Goal: Check status: Check status

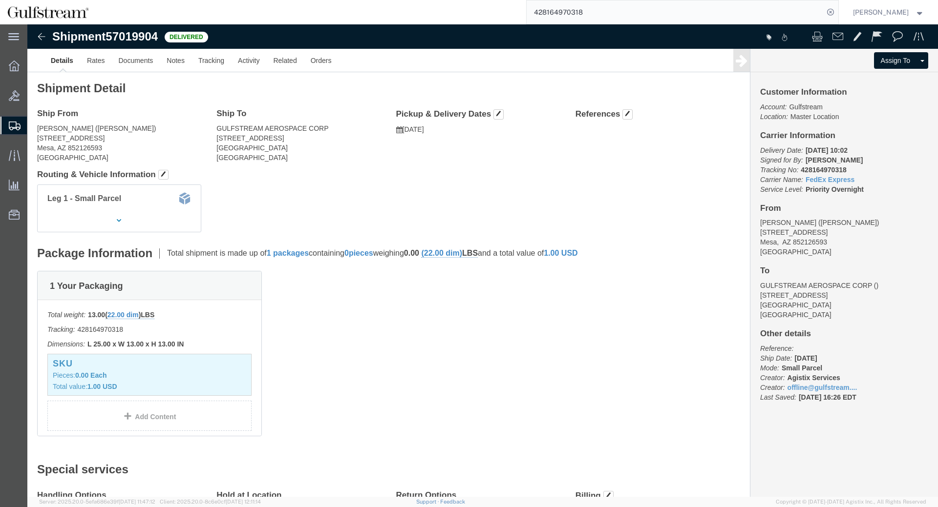
click at [567, 16] on input "428164970318" at bounding box center [674, 11] width 297 height 23
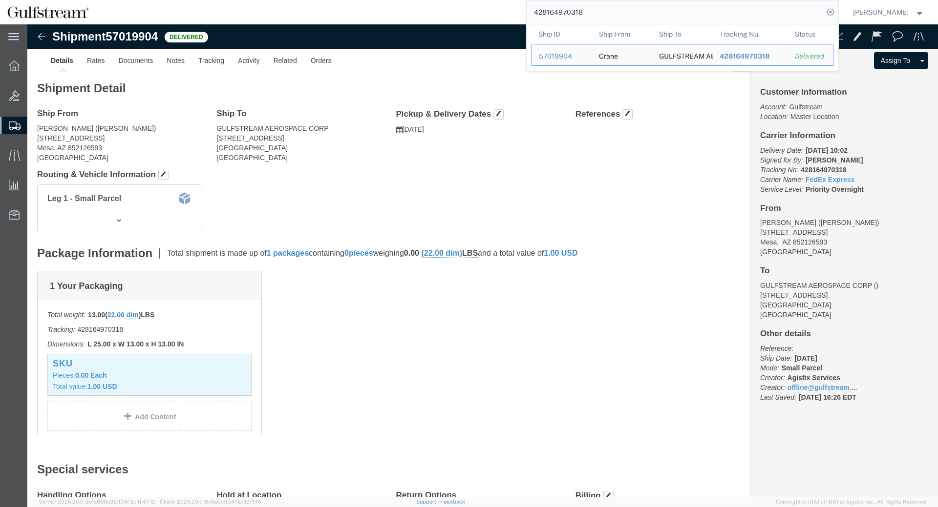
drag, startPoint x: 567, startPoint y: 16, endPoint x: 583, endPoint y: 8, distance: 16.8
click at [567, 15] on input "428164970318" at bounding box center [674, 11] width 297 height 23
paste input "948982840650"
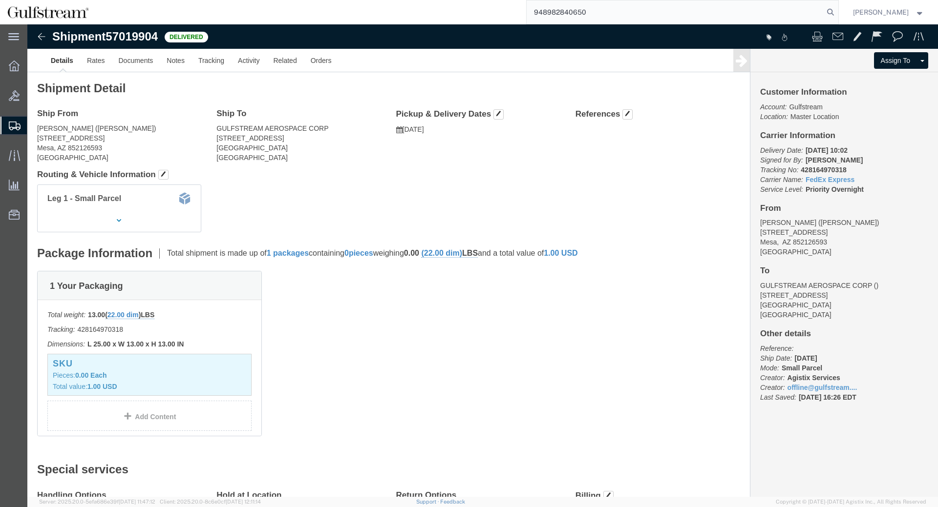
type input "948982840650"
click div "Ship From Crane (James Colreman) 8063 East Pecos Rd Mesa, AZ 852126593 United S…"
click at [636, 10] on input "948982840650" at bounding box center [674, 11] width 297 height 23
click at [576, 15] on input "478855878646" at bounding box center [674, 11] width 297 height 23
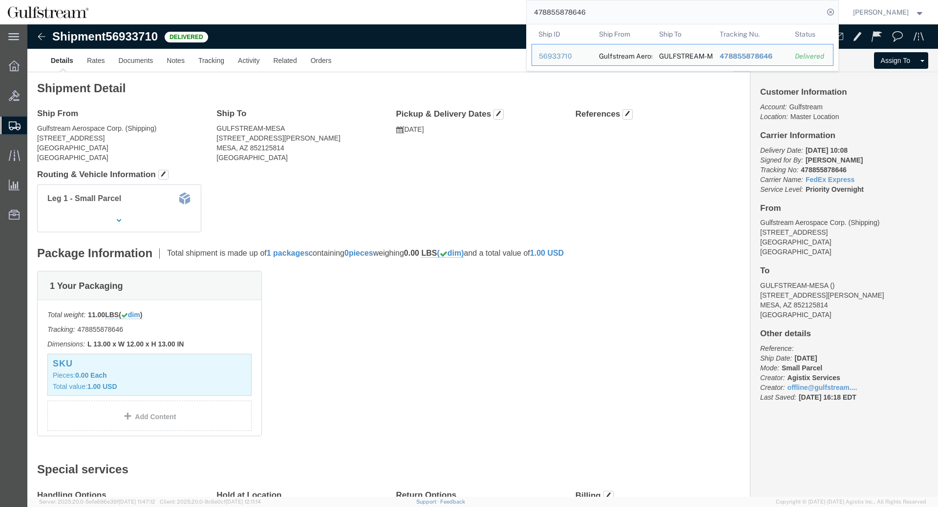
paste input "395633987"
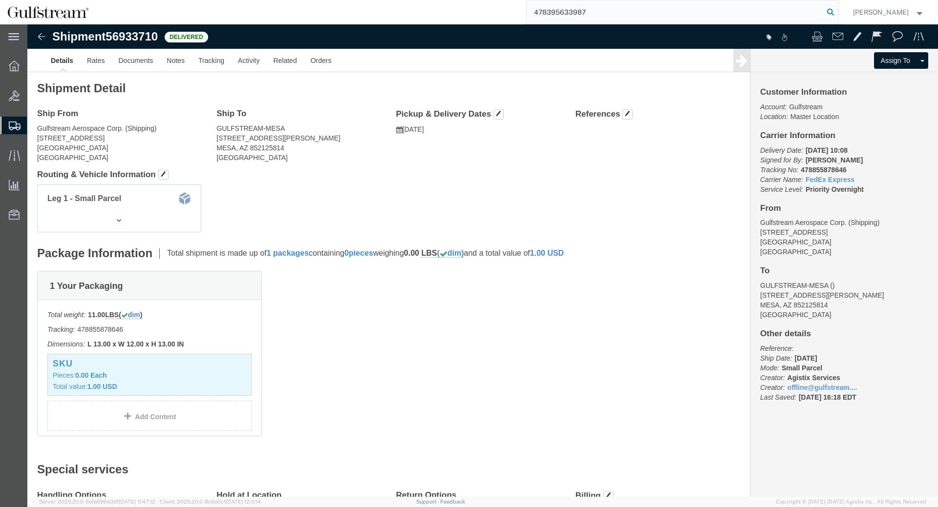
click at [836, 10] on icon at bounding box center [830, 12] width 14 height 14
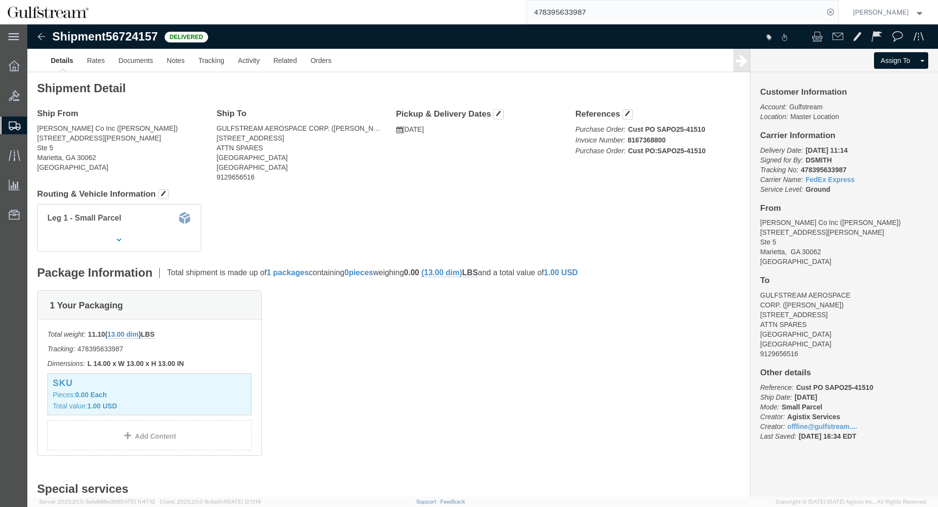
click div "Ship From RS Hughes Co Inc (Louis McNinch) 1155 Allgood Rd Ste 5 Marietta, GA 3…"
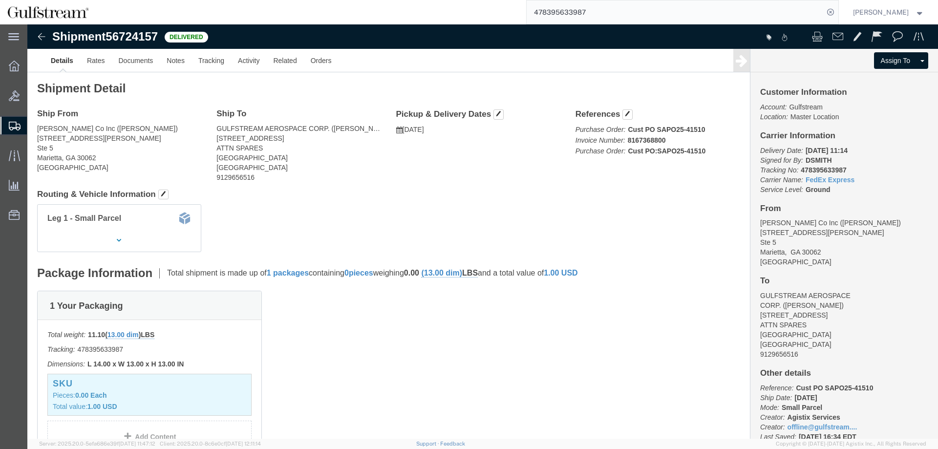
click at [571, 21] on input "478395633987" at bounding box center [674, 11] width 297 height 23
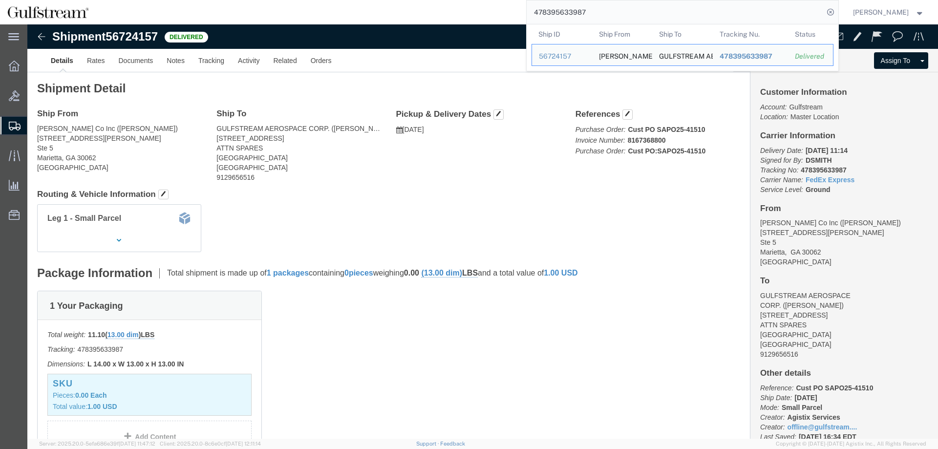
click at [571, 16] on input "478395633987" at bounding box center [674, 11] width 297 height 23
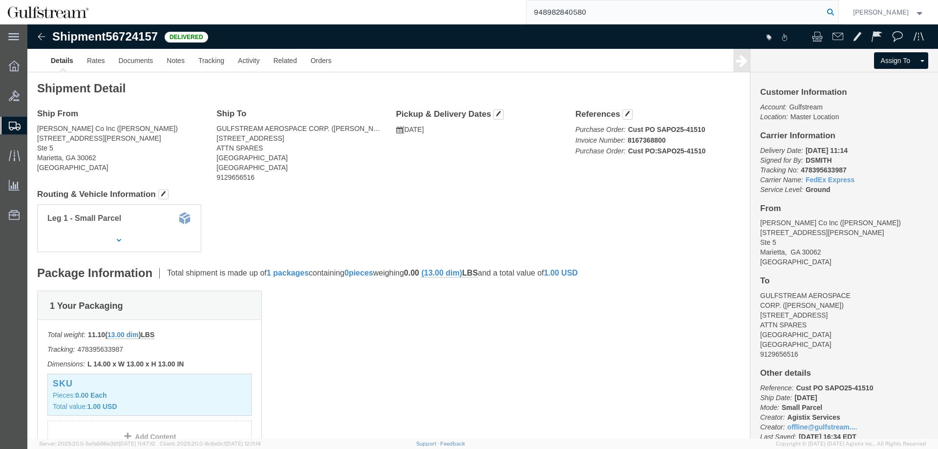
click at [836, 8] on icon at bounding box center [830, 12] width 14 height 14
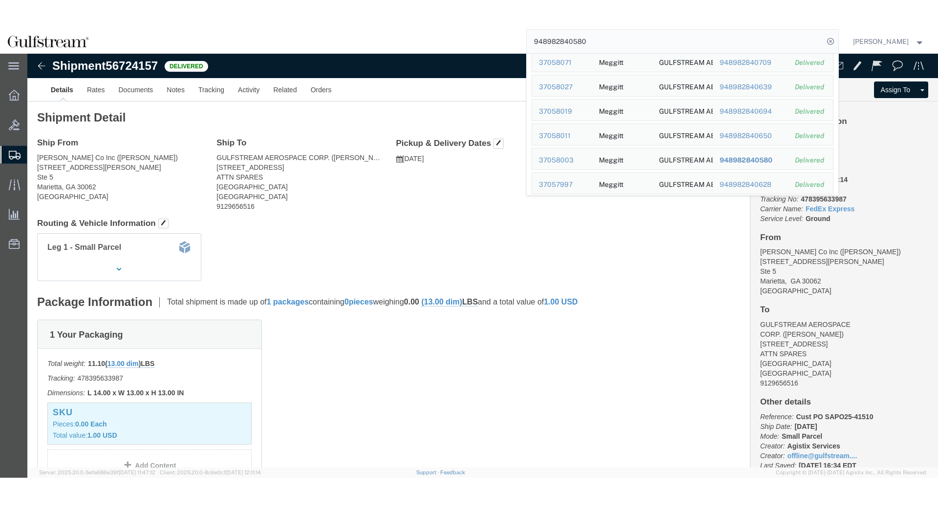
scroll to position [222, 0]
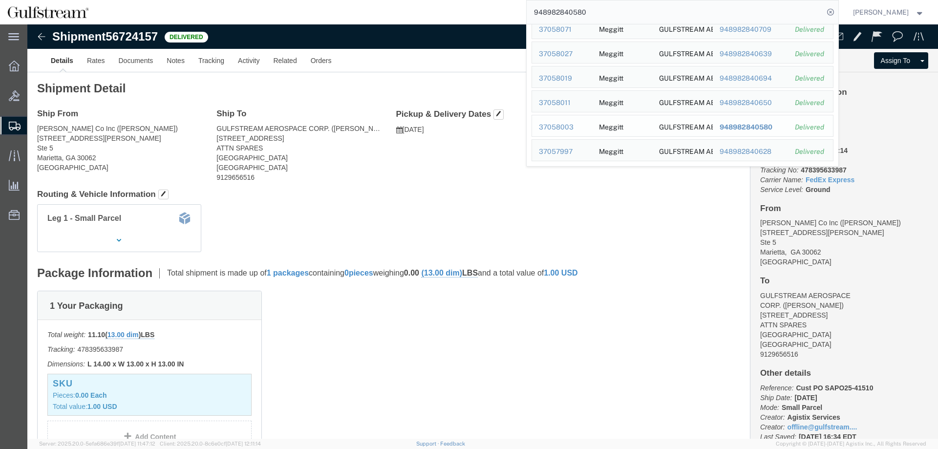
click at [750, 127] on span "948982840580" at bounding box center [745, 127] width 53 height 8
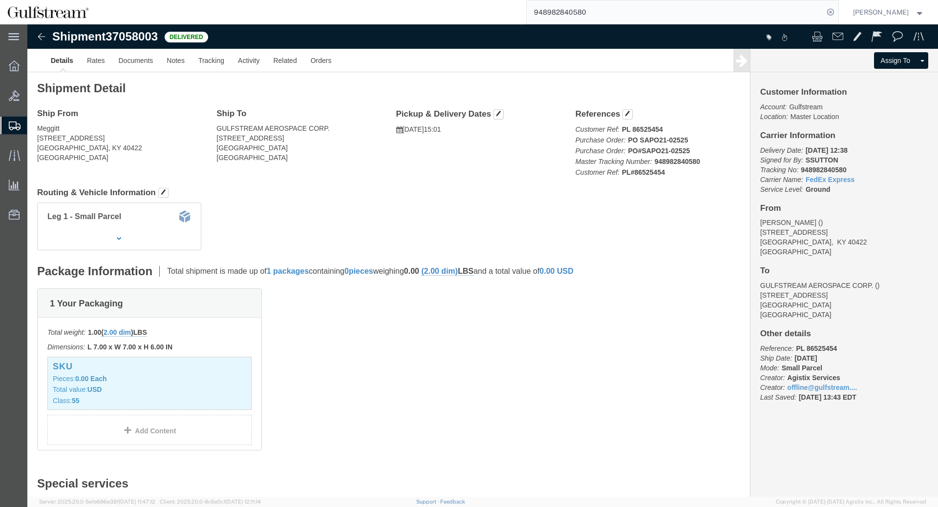
click at [569, 12] on input "948982840580" at bounding box center [674, 11] width 297 height 23
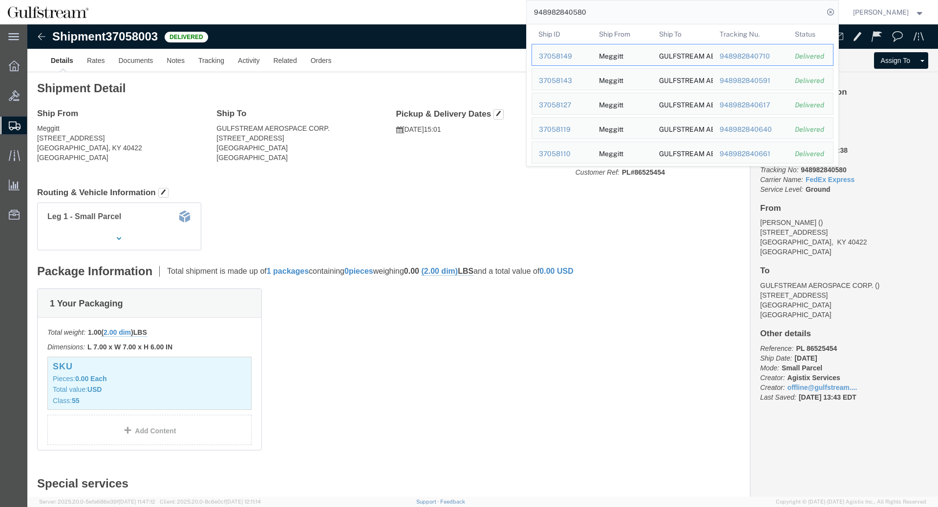
paste input "64"
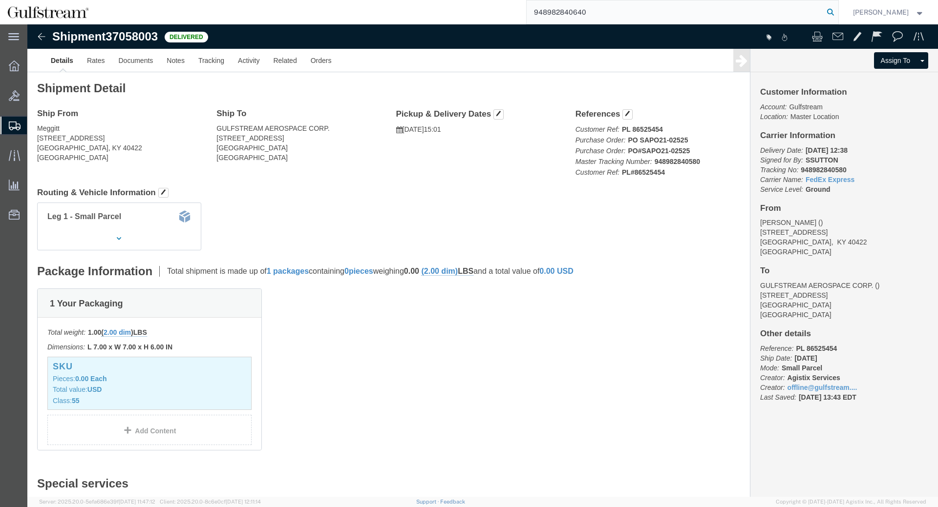
click at [837, 8] on icon at bounding box center [830, 12] width 14 height 14
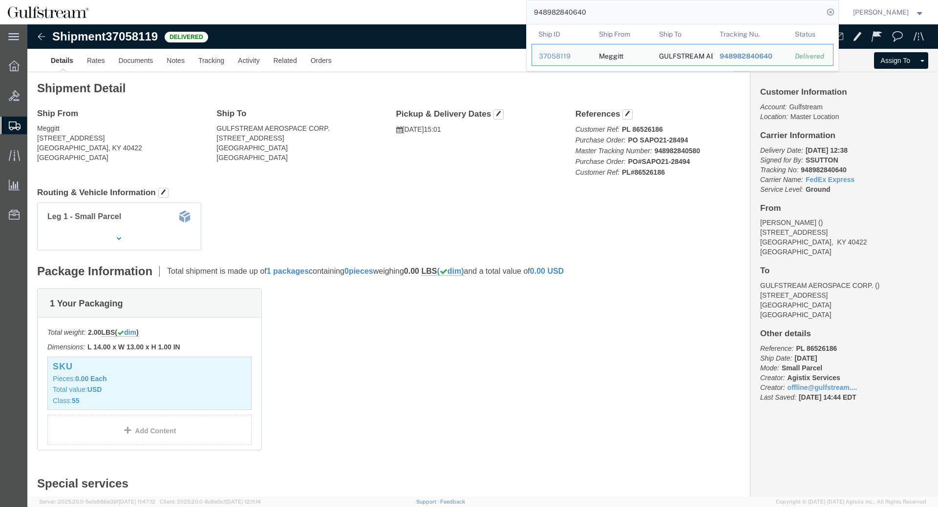
click at [565, 8] on input "948982840640" at bounding box center [674, 11] width 297 height 23
paste input "709"
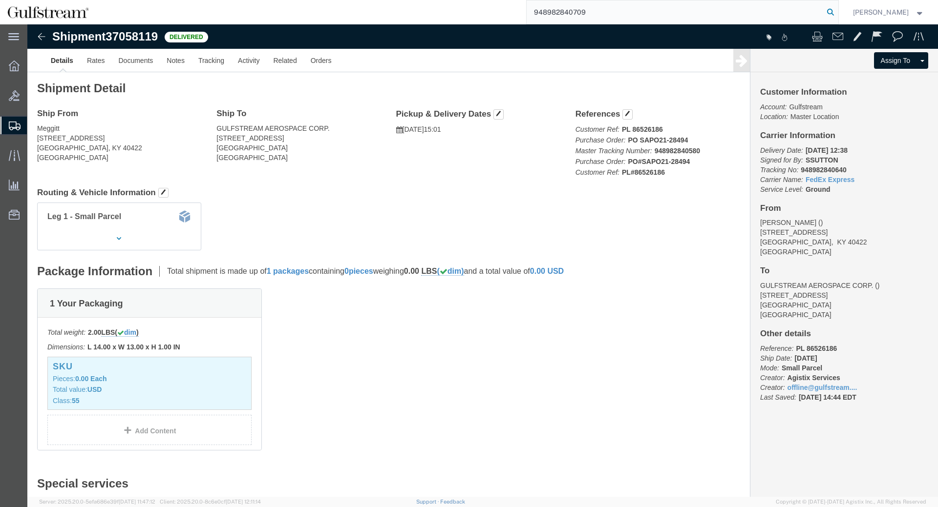
click at [837, 13] on icon at bounding box center [830, 12] width 14 height 14
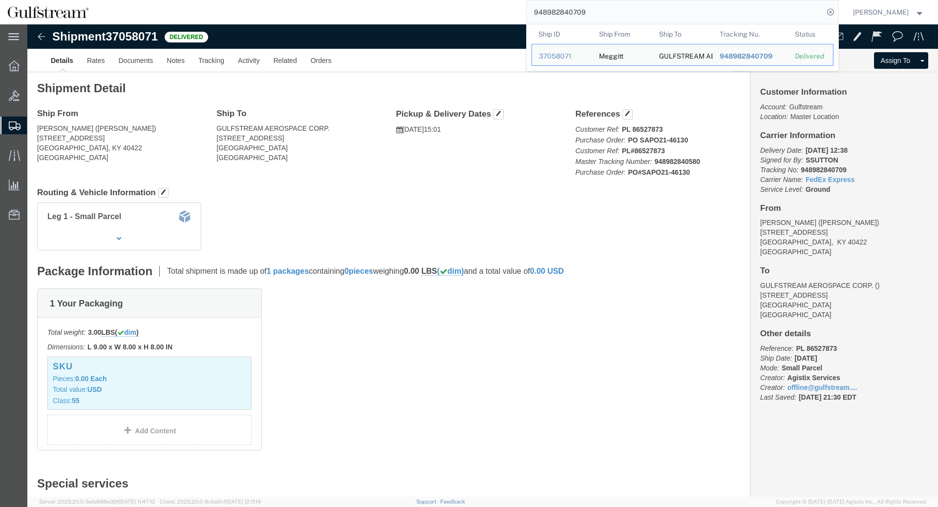
click at [595, 15] on input "948982840709" at bounding box center [674, 11] width 297 height 23
paste input "1819167464"
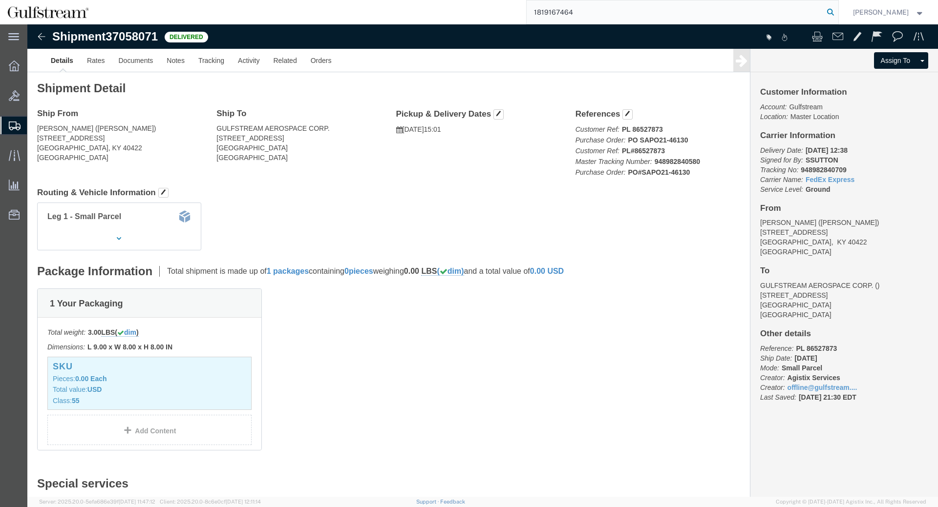
type input "1819167464"
click at [837, 13] on icon at bounding box center [830, 12] width 14 height 14
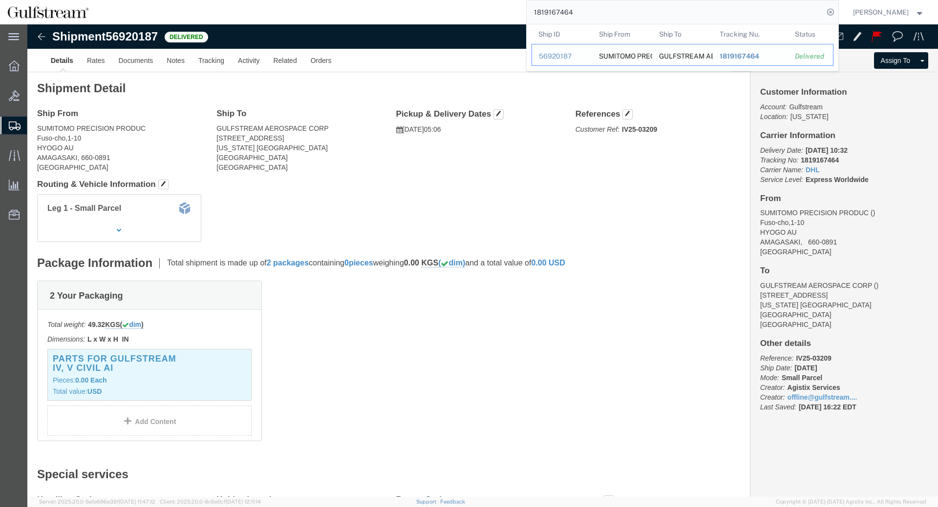
click at [753, 56] on span "1819167464" at bounding box center [739, 56] width 40 height 8
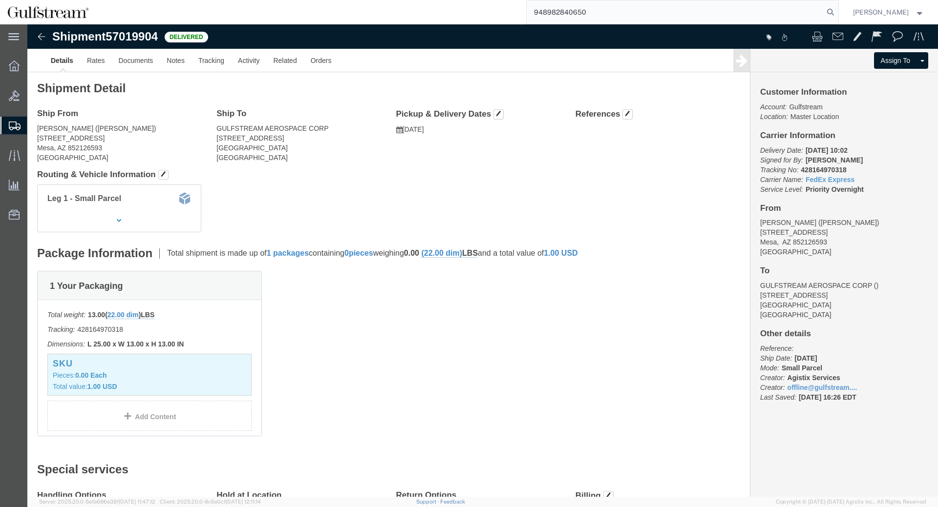
click at [589, 20] on input "948982840650" at bounding box center [674, 11] width 297 height 23
paste input "4101574212"
click at [833, 14] on icon at bounding box center [830, 12] width 14 height 14
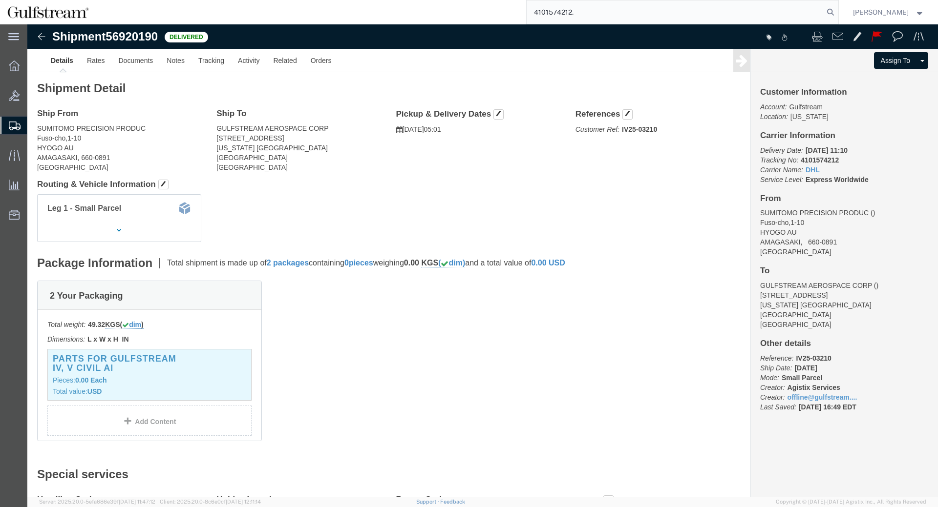
click at [756, 23] on input "4101574212." at bounding box center [674, 11] width 297 height 23
type input "4101574212."
